Goal: Transaction & Acquisition: Purchase product/service

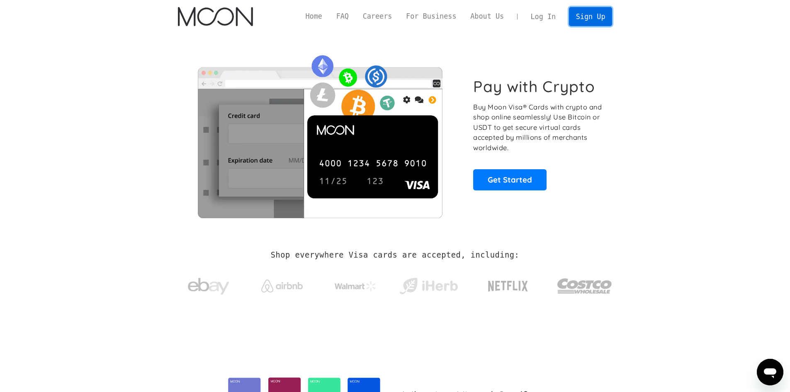
click at [597, 20] on link "Sign Up" at bounding box center [590, 16] width 43 height 19
click at [547, 21] on link "Log In" at bounding box center [543, 16] width 39 height 18
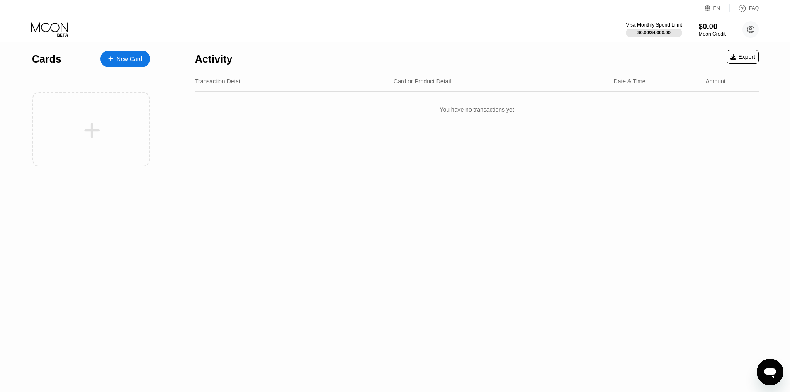
click at [786, 10] on div "EN Language Select an item Save FAQ" at bounding box center [395, 8] width 790 height 17
drag, startPoint x: 477, startPoint y: 68, endPoint x: 523, endPoint y: 75, distance: 46.1
click at [479, 68] on div "Activity Export" at bounding box center [477, 56] width 564 height 29
click at [525, 76] on div "Transaction Detail Card or Product Detail Date & Time Amount" at bounding box center [477, 81] width 564 height 20
drag, startPoint x: 525, startPoint y: 76, endPoint x: 719, endPoint y: 63, distance: 194.0
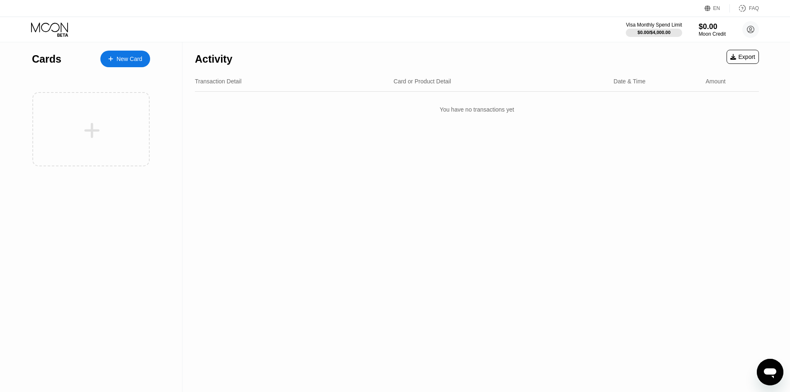
click at [552, 79] on div "Transaction Detail Card or Product Detail Date & Time Amount" at bounding box center [477, 81] width 564 height 20
click at [719, 63] on div "Activity Export" at bounding box center [477, 56] width 564 height 29
click at [631, 59] on div "Activity Export" at bounding box center [477, 56] width 564 height 29
click at [760, 34] on div "Visa Monthly Spend Limit $0.00 / $4,000.00 $0.00 Moon Credit Pasha pashaeducati…" at bounding box center [395, 29] width 790 height 25
click at [755, 30] on circle at bounding box center [750, 29] width 17 height 17
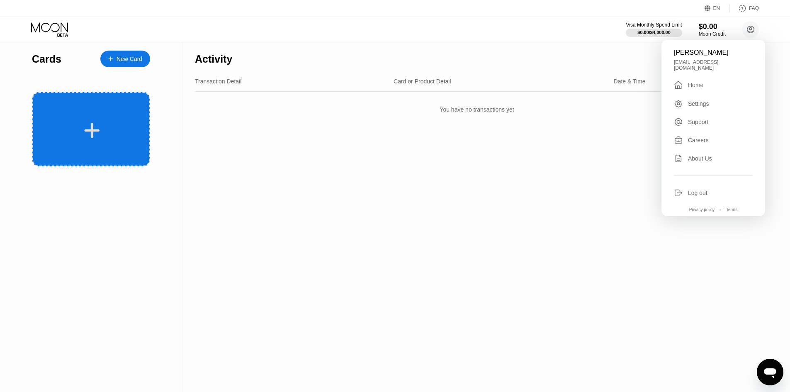
click at [52, 124] on div at bounding box center [92, 130] width 103 height 19
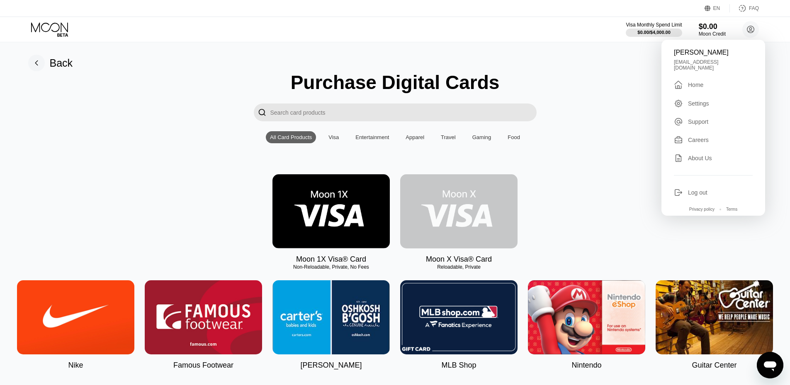
click at [486, 206] on img at bounding box center [458, 212] width 117 height 74
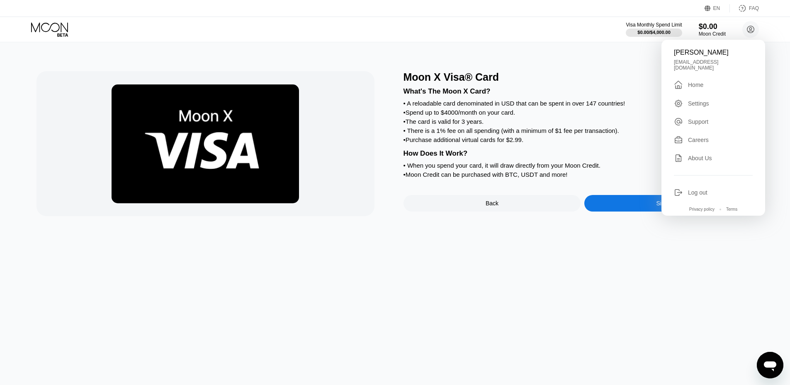
drag, startPoint x: 407, startPoint y: 155, endPoint x: 720, endPoint y: 79, distance: 322.1
click at [407, 155] on div "What's The Moon X Card? • A reloadable card denominated in USD that can be spen…" at bounding box center [582, 131] width 359 height 97
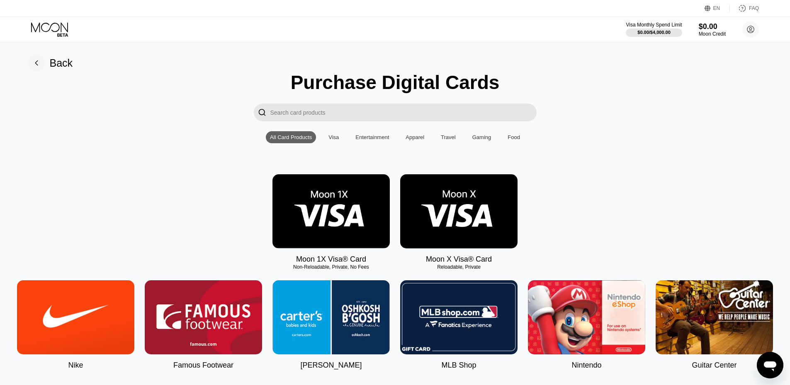
click at [358, 213] on img at bounding box center [330, 212] width 117 height 74
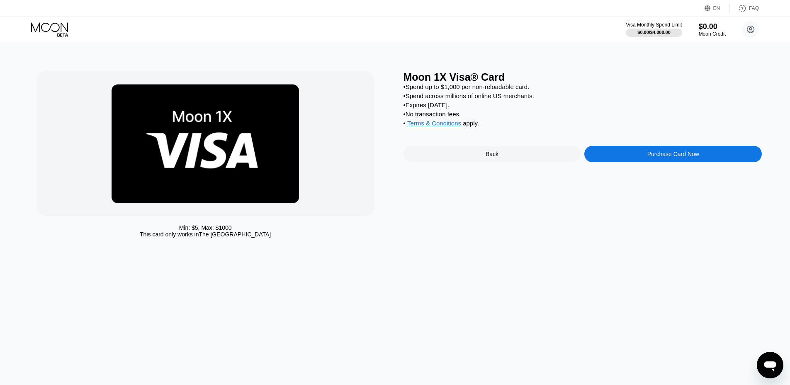
click at [691, 158] on div "Purchase Card Now" at bounding box center [673, 154] width 52 height 7
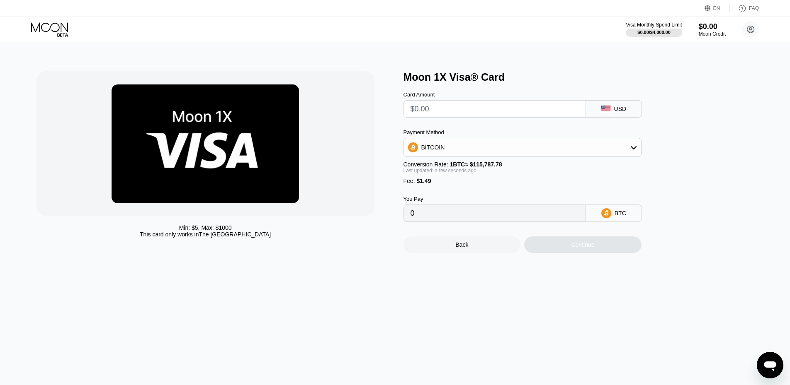
click at [582, 112] on div at bounding box center [494, 108] width 182 height 17
click at [438, 114] on input "text" at bounding box center [494, 109] width 168 height 17
type input "$1"
type input "0.00002151"
type input "$10"
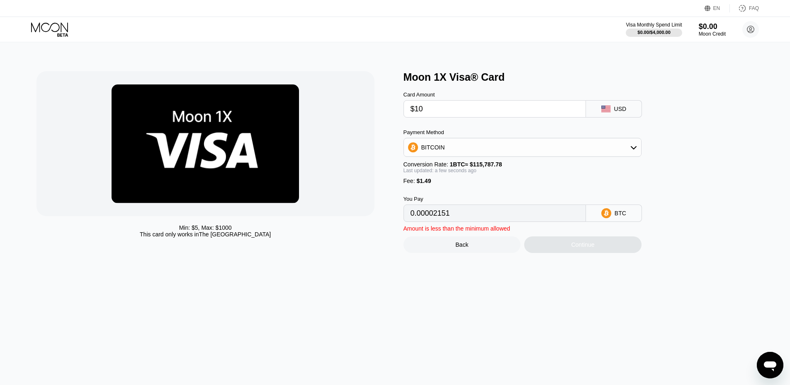
type input "0.00009924"
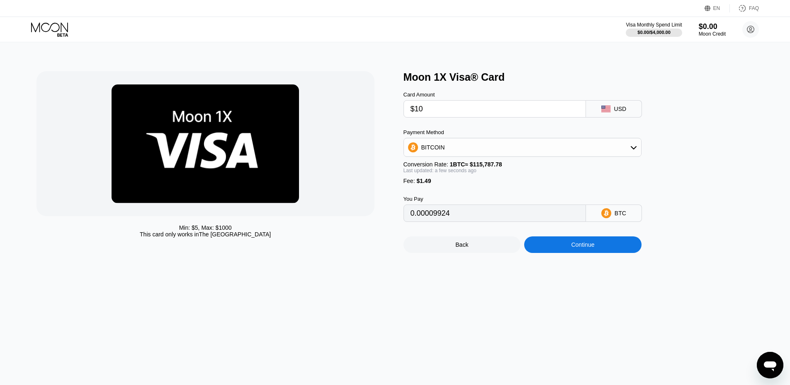
type input "$1"
type input "0.00002151"
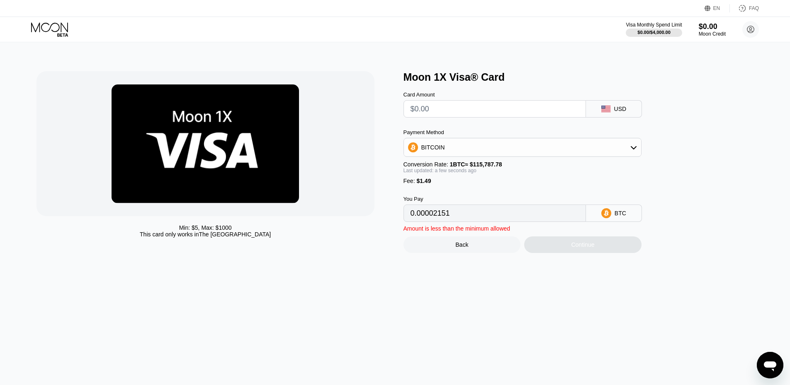
type input "0"
type input "$2"
type input "0.00003015"
type input "0"
type input "$5"
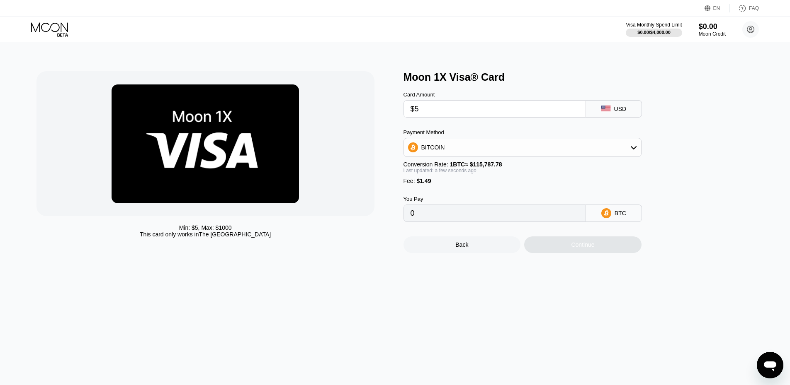
type input "0.00005606"
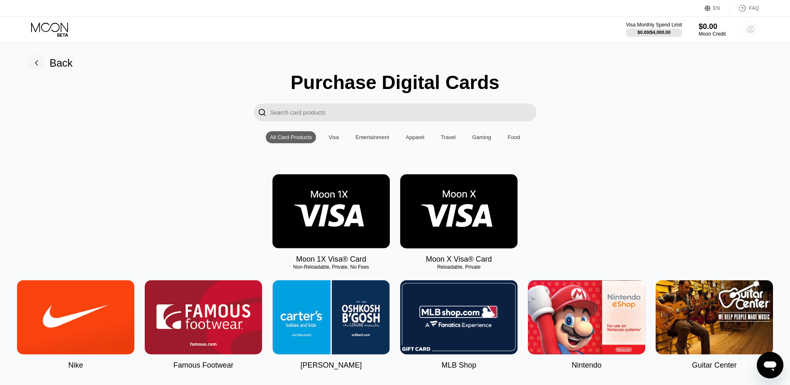
click at [746, 34] on circle at bounding box center [750, 29] width 17 height 17
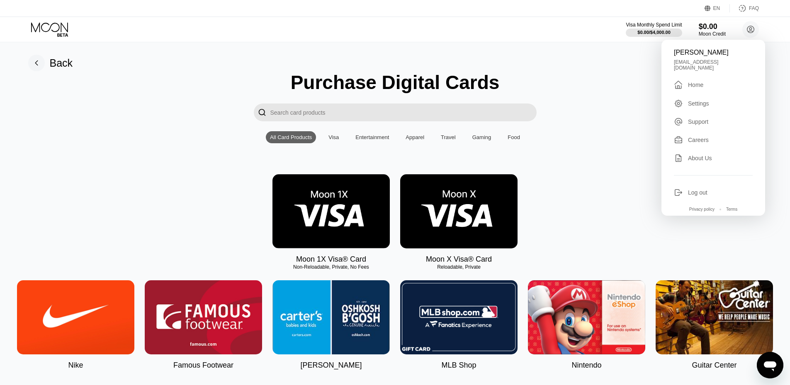
click at [702, 199] on div "Pasha pashaeducational79@gmail.com  Home Settings Support Careers About Us Log…" at bounding box center [713, 128] width 104 height 176
click at [702, 189] on div "Log out" at bounding box center [697, 192] width 19 height 7
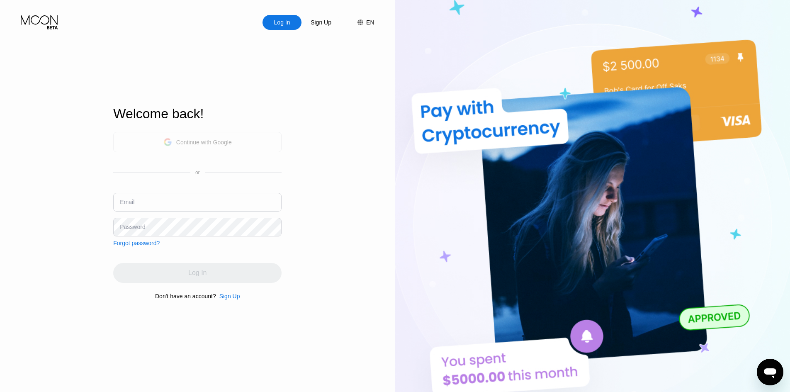
click at [155, 146] on div "Continue with Google" at bounding box center [197, 142] width 168 height 20
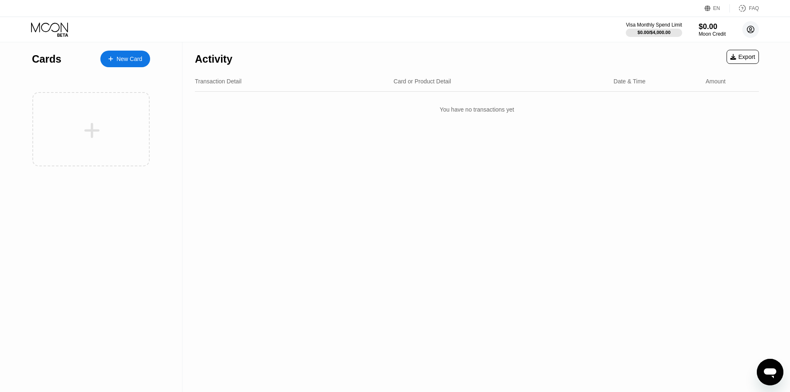
click at [752, 29] on circle at bounding box center [750, 29] width 17 height 17
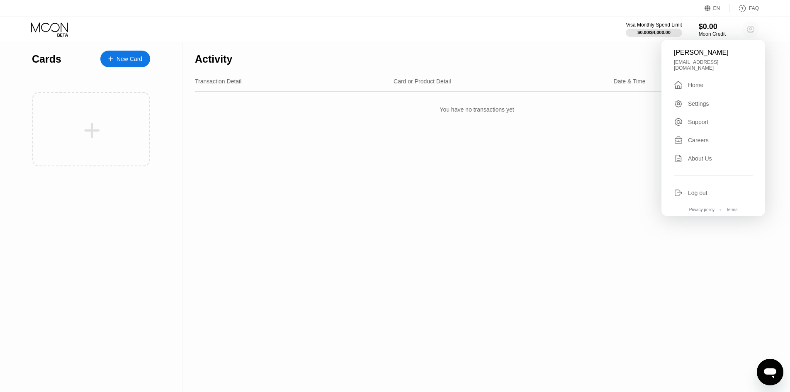
click at [752, 29] on circle at bounding box center [750, 29] width 17 height 17
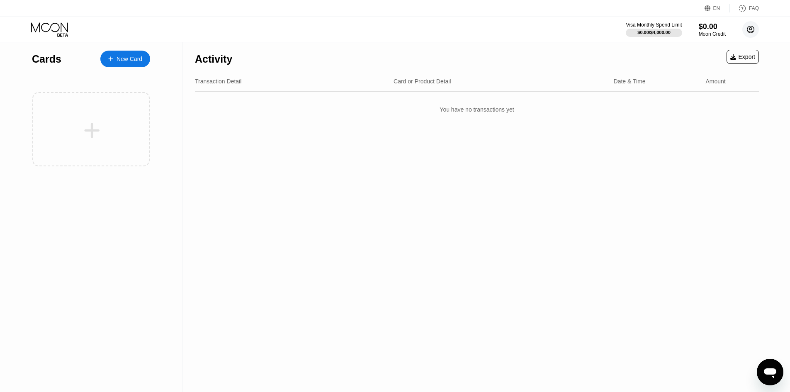
click at [756, 32] on circle at bounding box center [750, 29] width 17 height 17
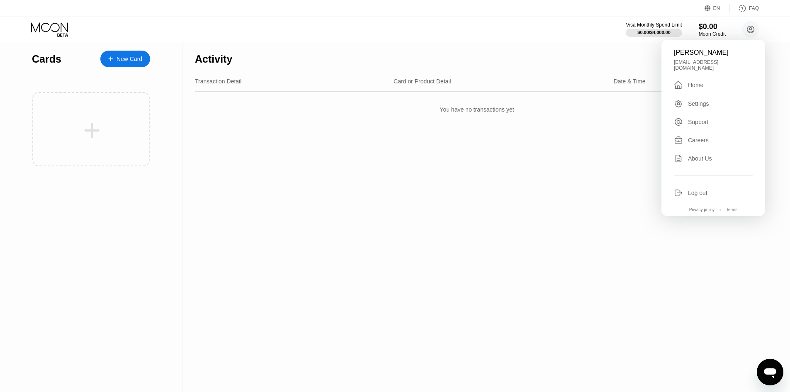
click at [698, 189] on div "Log out" at bounding box center [697, 192] width 19 height 7
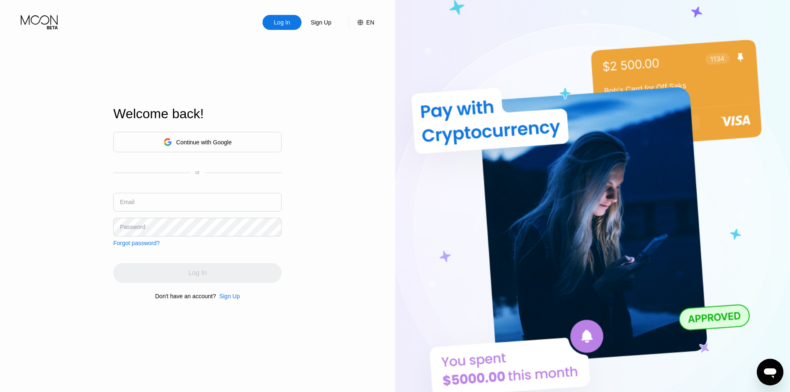
click at [231, 143] on div "Continue with Google" at bounding box center [204, 142] width 56 height 7
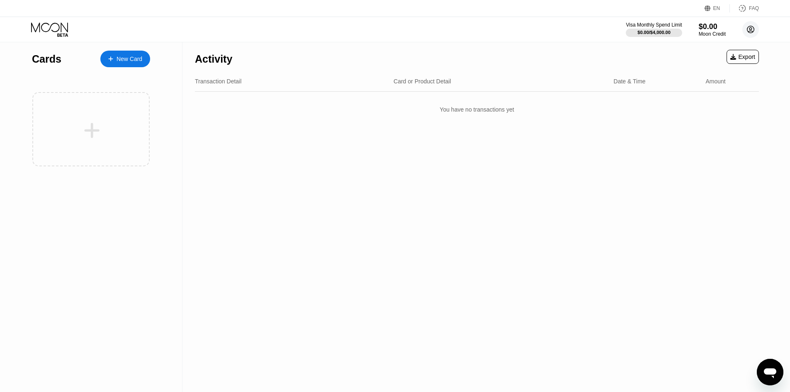
click at [751, 31] on icon at bounding box center [750, 29] width 5 height 5
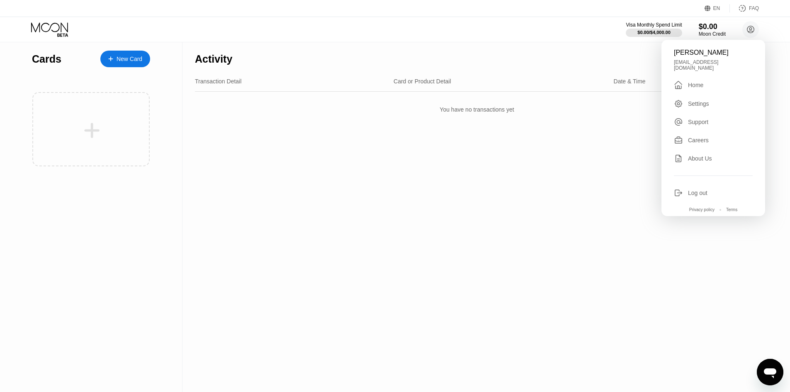
click at [695, 189] on div "Log out" at bounding box center [697, 192] width 19 height 7
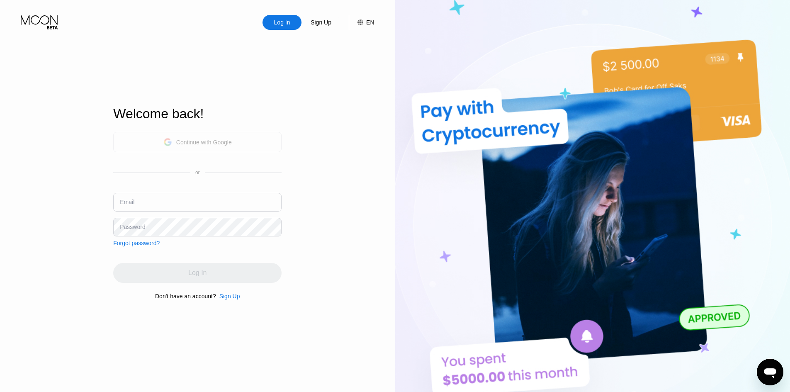
click at [185, 143] on div "Continue with Google" at bounding box center [204, 142] width 56 height 7
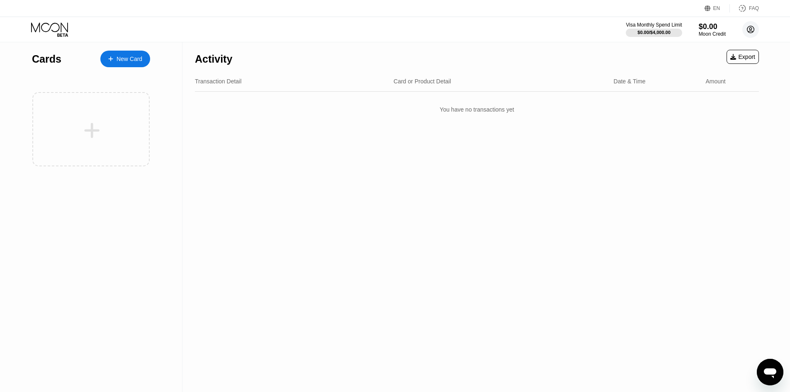
click at [753, 29] on circle at bounding box center [750, 29] width 17 height 17
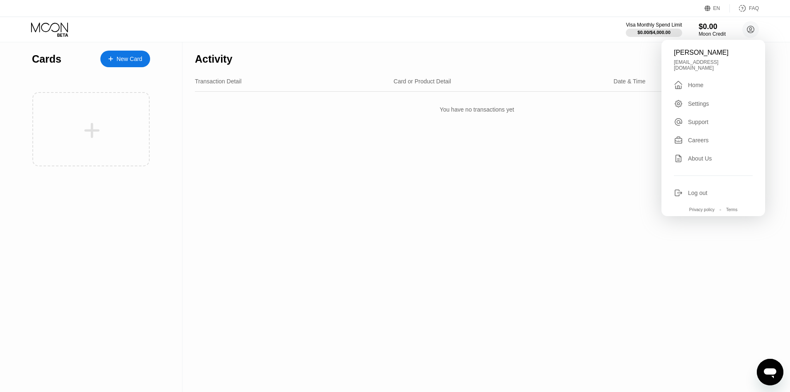
click at [708, 191] on div "Log out" at bounding box center [713, 192] width 79 height 9
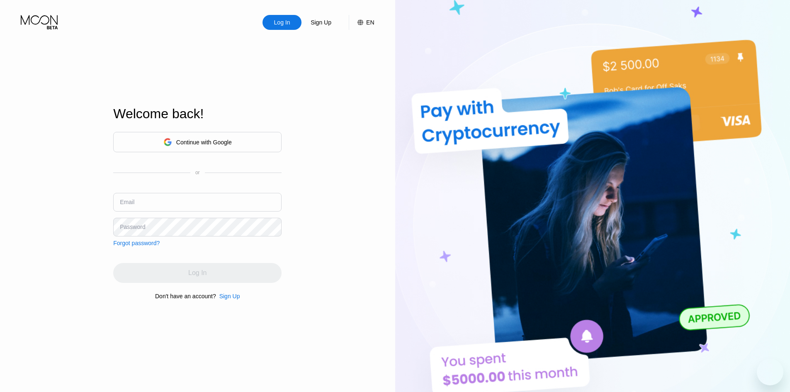
click at [703, 191] on img at bounding box center [592, 215] width 395 height 431
click at [184, 141] on div "Continue with Google" at bounding box center [204, 142] width 56 height 7
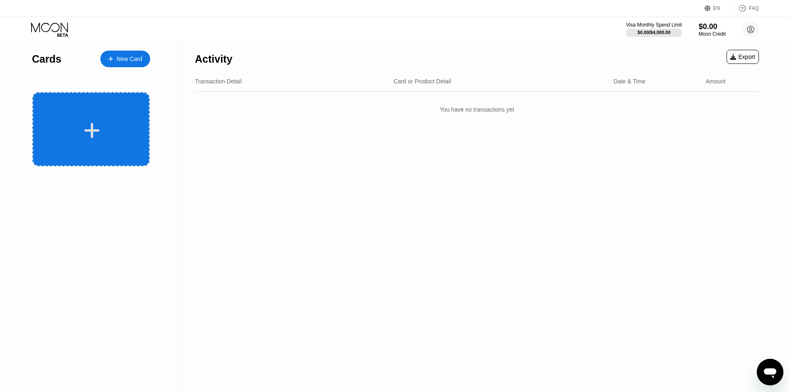
click at [126, 120] on div at bounding box center [90, 129] width 117 height 74
